Goal: Transaction & Acquisition: Purchase product/service

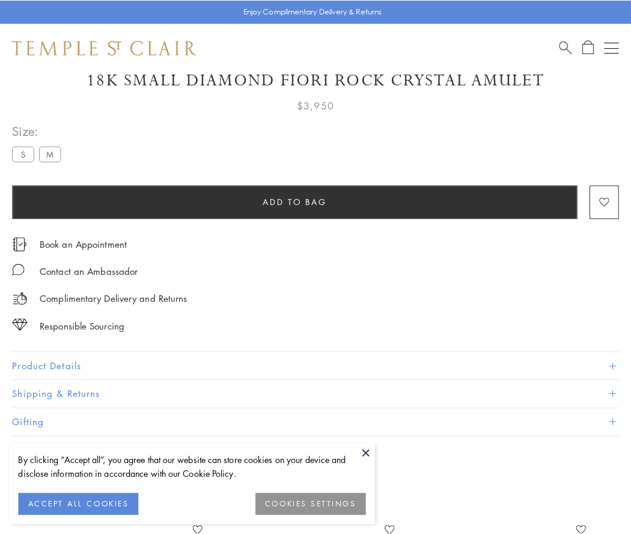
scroll to position [66, 0]
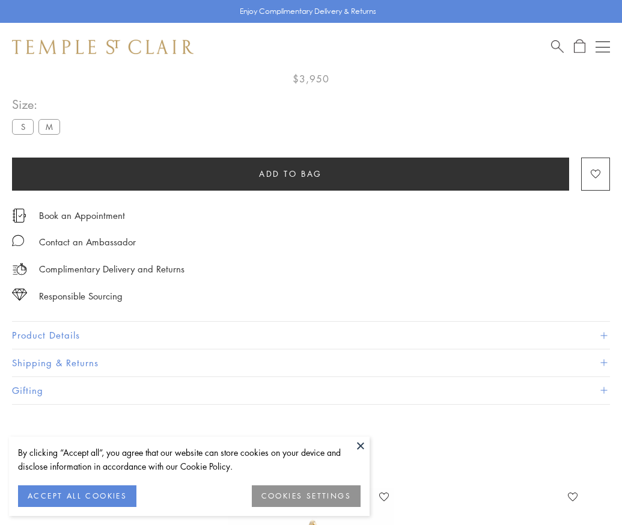
click at [290, 173] on span "Add to bag" at bounding box center [290, 173] width 63 height 13
